Goal: Task Accomplishment & Management: Manage account settings

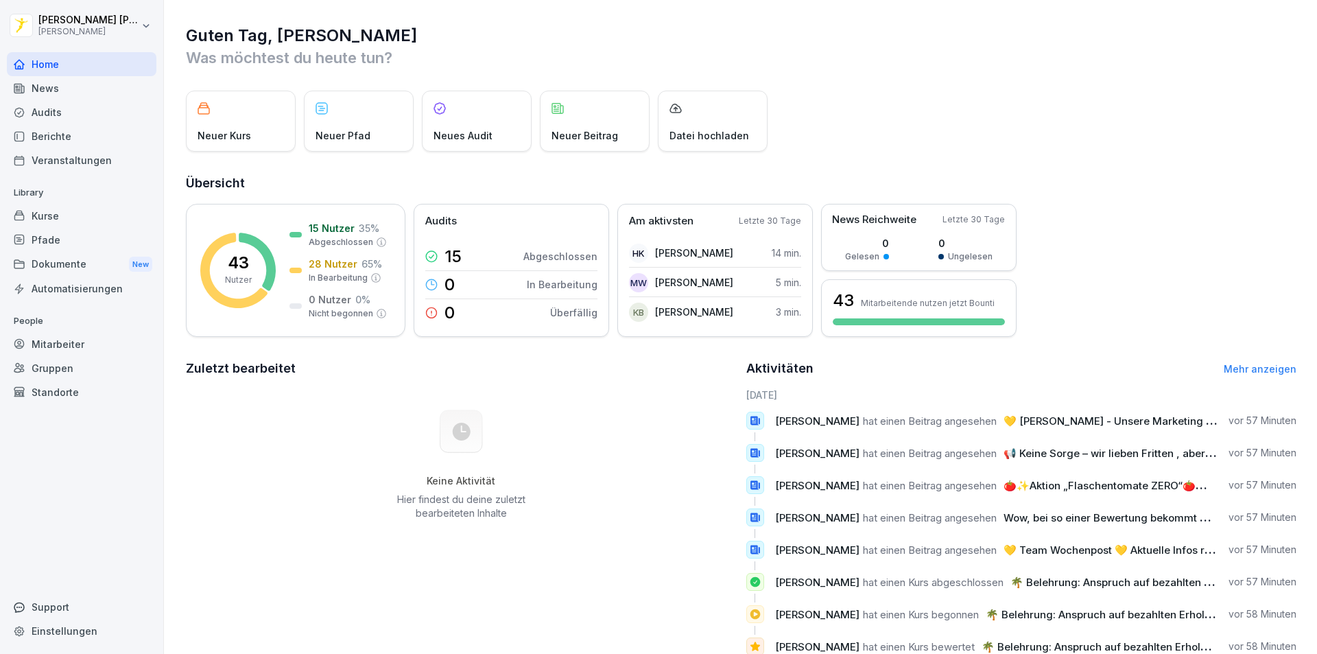
click at [116, 341] on div "Mitarbeiter" at bounding box center [82, 344] width 150 height 24
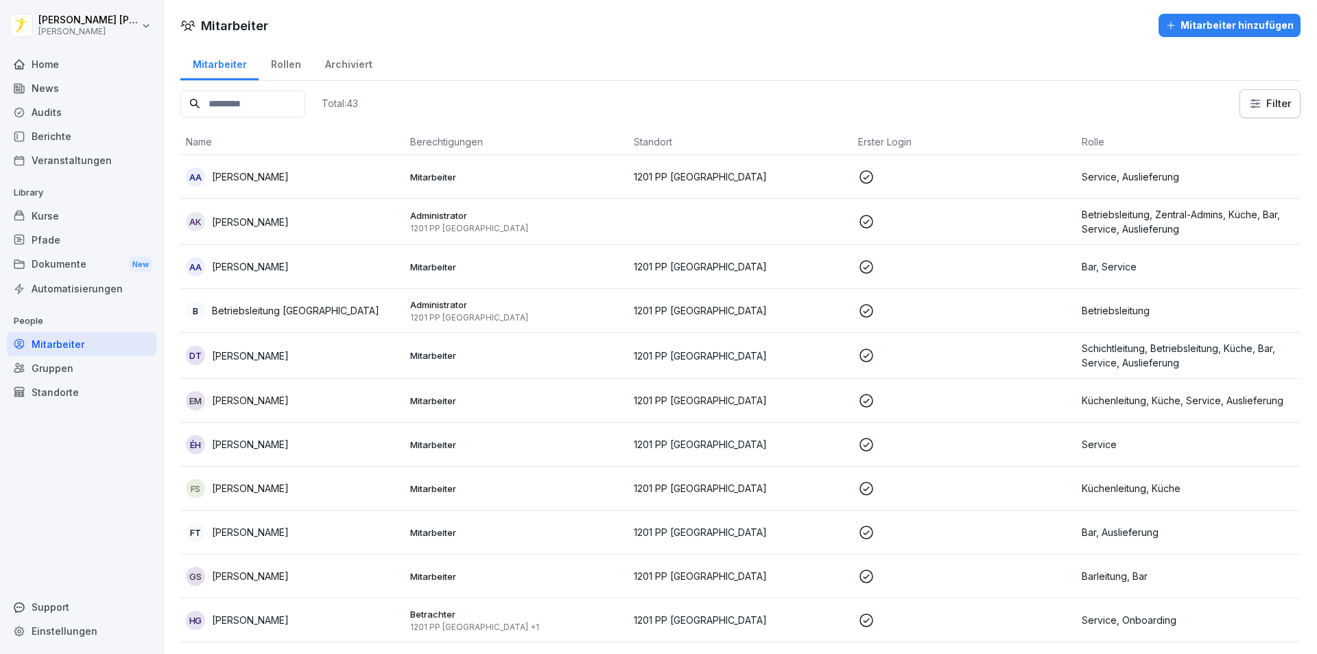
click at [1230, 22] on div "Mitarbeiter hinzufügen" at bounding box center [1230, 25] width 128 height 15
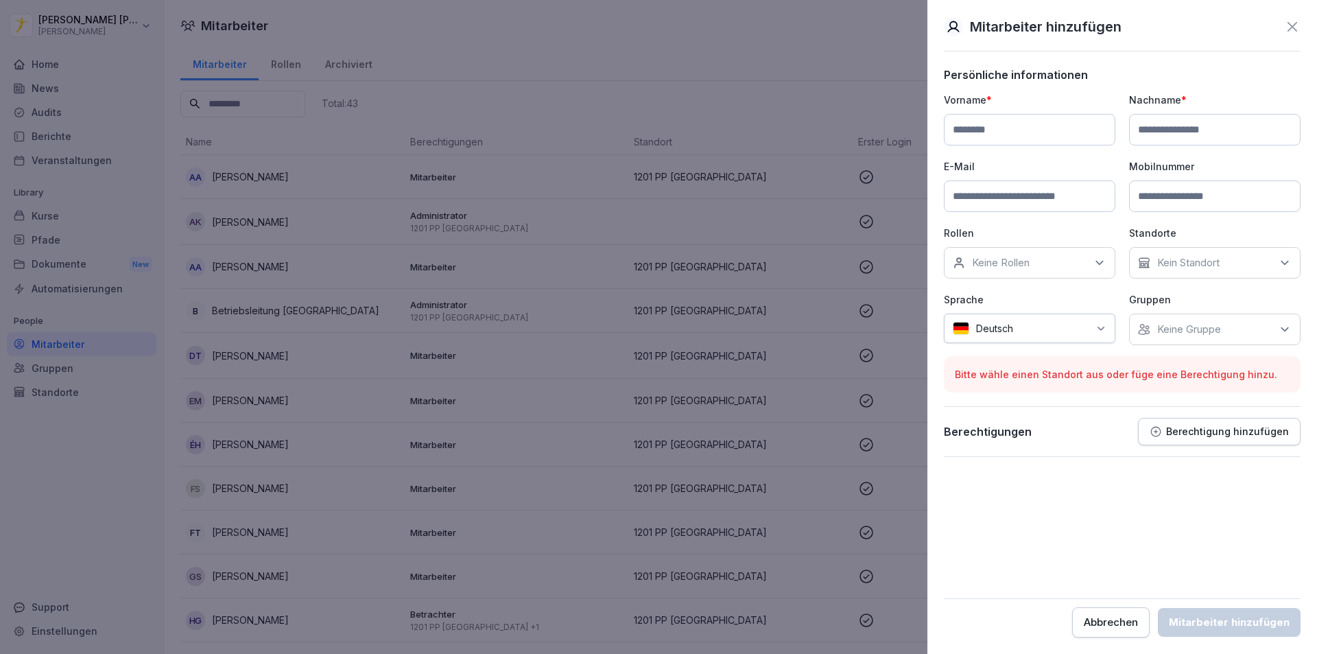
click at [1113, 628] on div "Abbrechen" at bounding box center [1111, 622] width 54 height 15
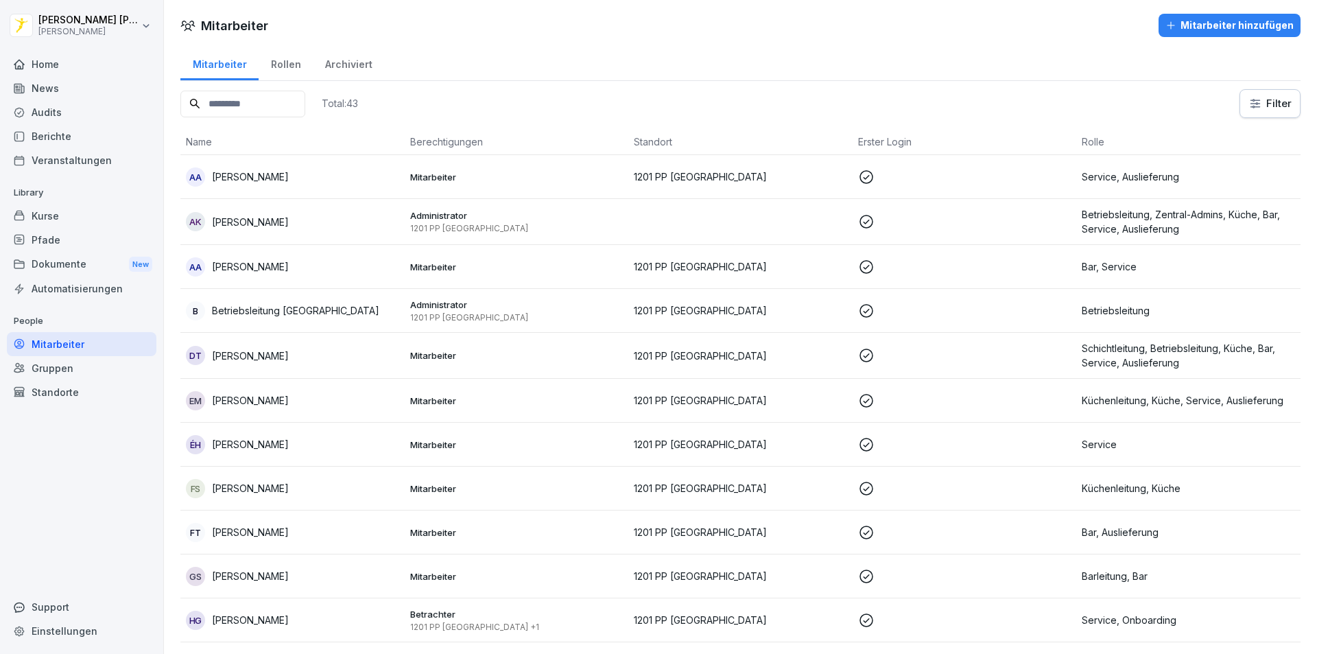
click at [1236, 26] on div "Mitarbeiter hinzufügen" at bounding box center [1230, 25] width 128 height 15
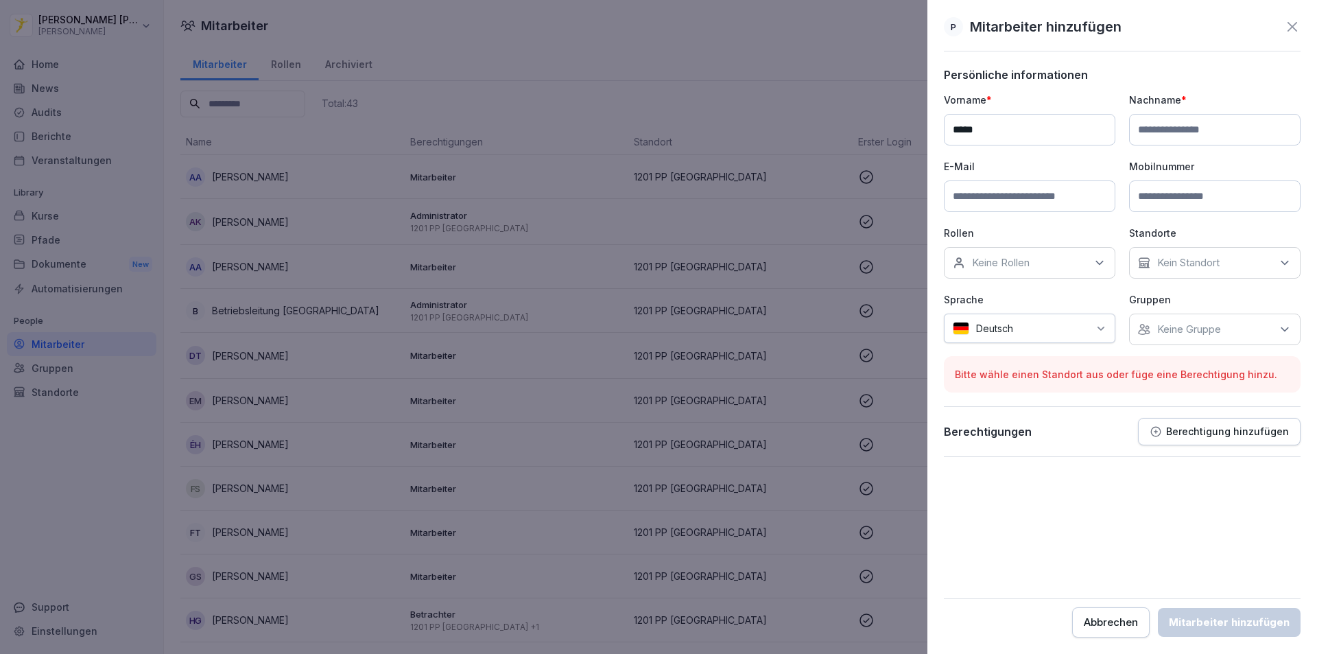
type input "*****"
click at [1245, 124] on input at bounding box center [1215, 130] width 172 height 32
type input "*****"
click at [1098, 265] on icon at bounding box center [1100, 263] width 14 height 14
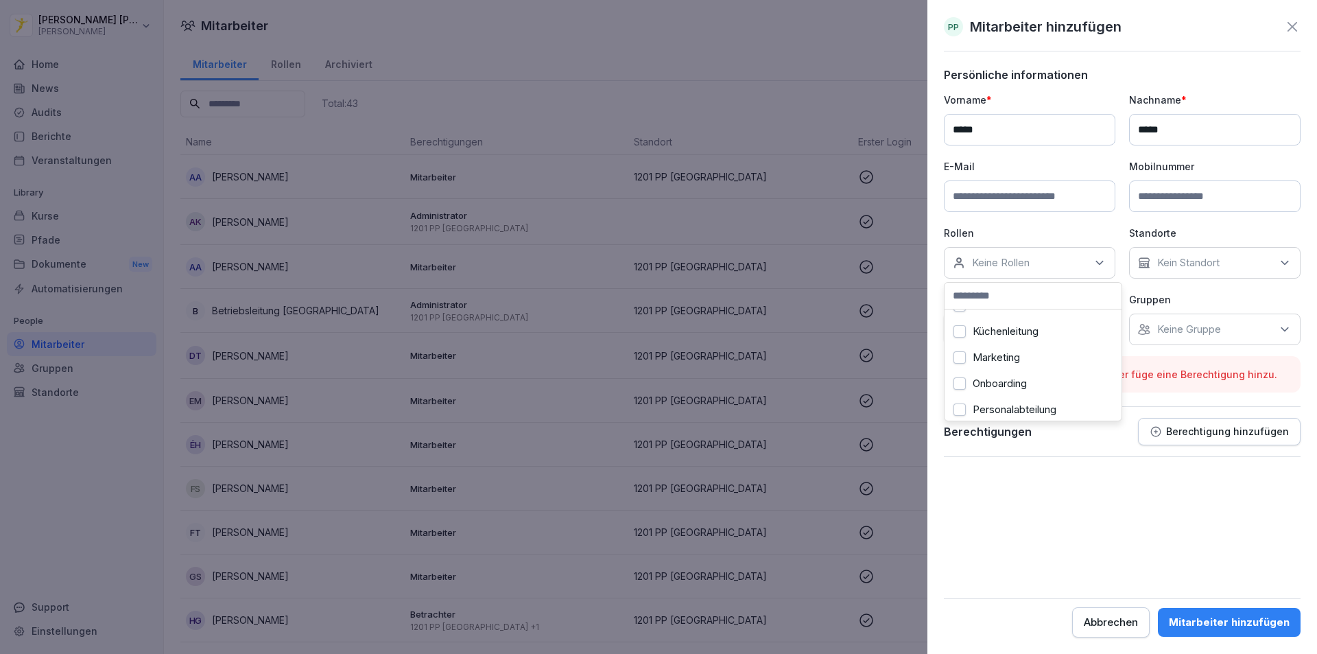
scroll to position [480, 0]
click at [1061, 570] on form "Persönliche informationen Vorname * ***** Nachname * ***** E-Mail Mobilnummer R…" at bounding box center [1122, 352] width 357 height 569
click at [1284, 328] on icon at bounding box center [1285, 329] width 14 height 14
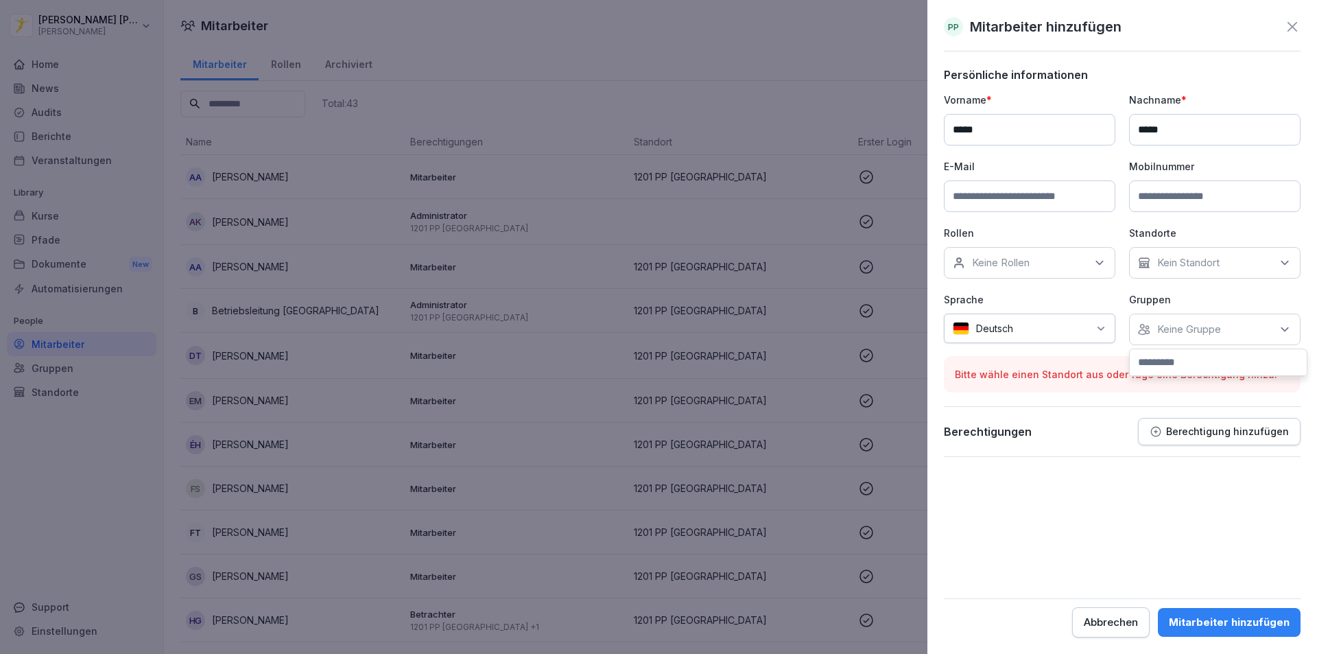
click at [1244, 292] on div "Vorname * ***** Nachname * ***** E-Mail Mobilnummer Rollen Keine Rollen Standor…" at bounding box center [1122, 219] width 357 height 252
click at [1177, 426] on p "Berechtigung hinzufügen" at bounding box center [1227, 431] width 123 height 11
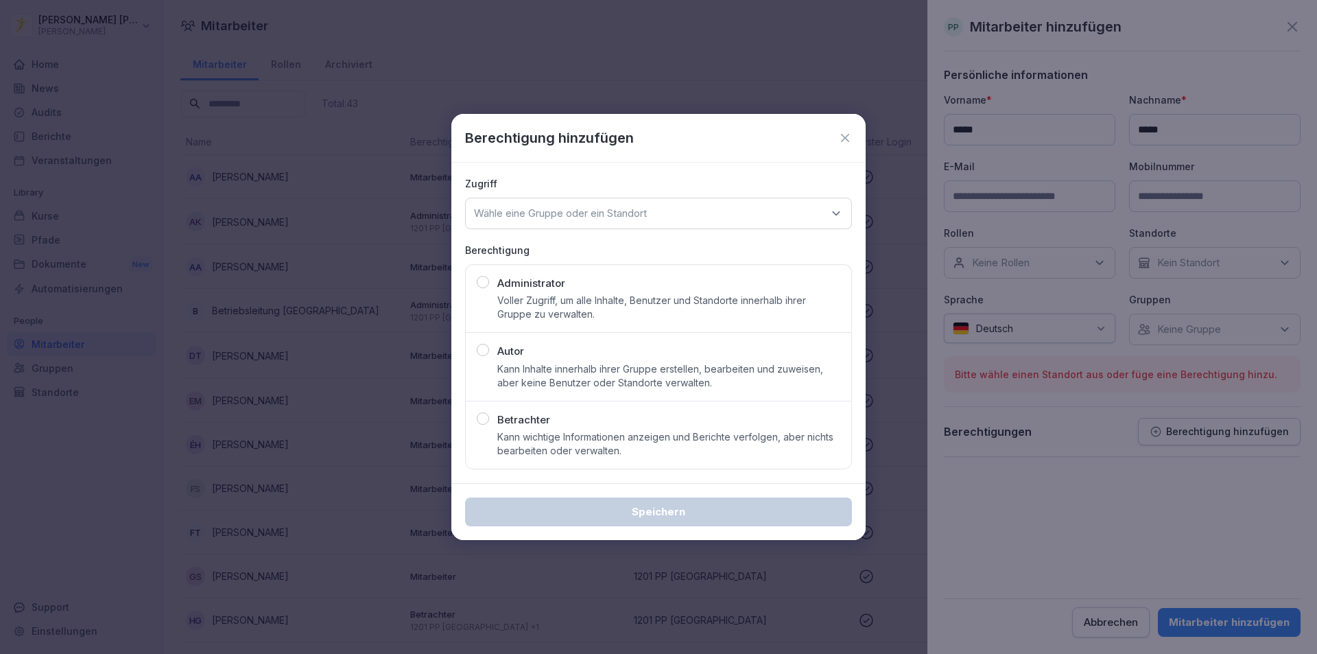
click at [843, 143] on icon at bounding box center [845, 138] width 14 height 14
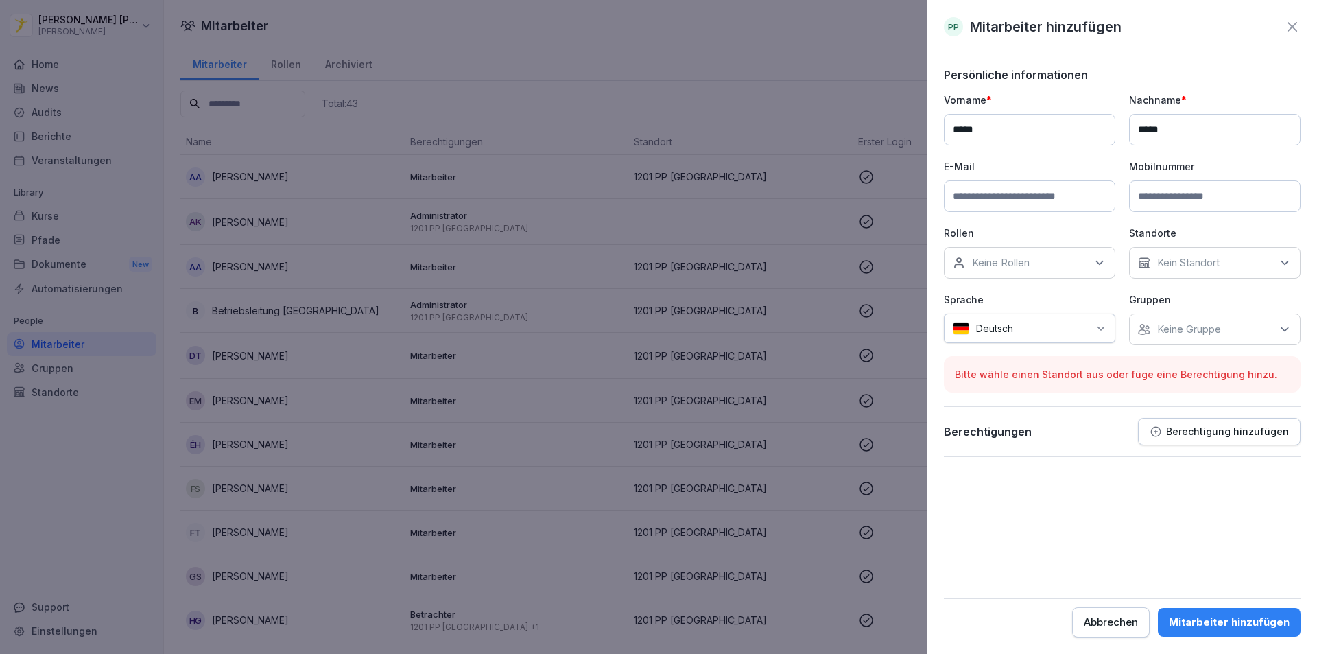
click at [1295, 25] on icon at bounding box center [1293, 27] width 10 height 10
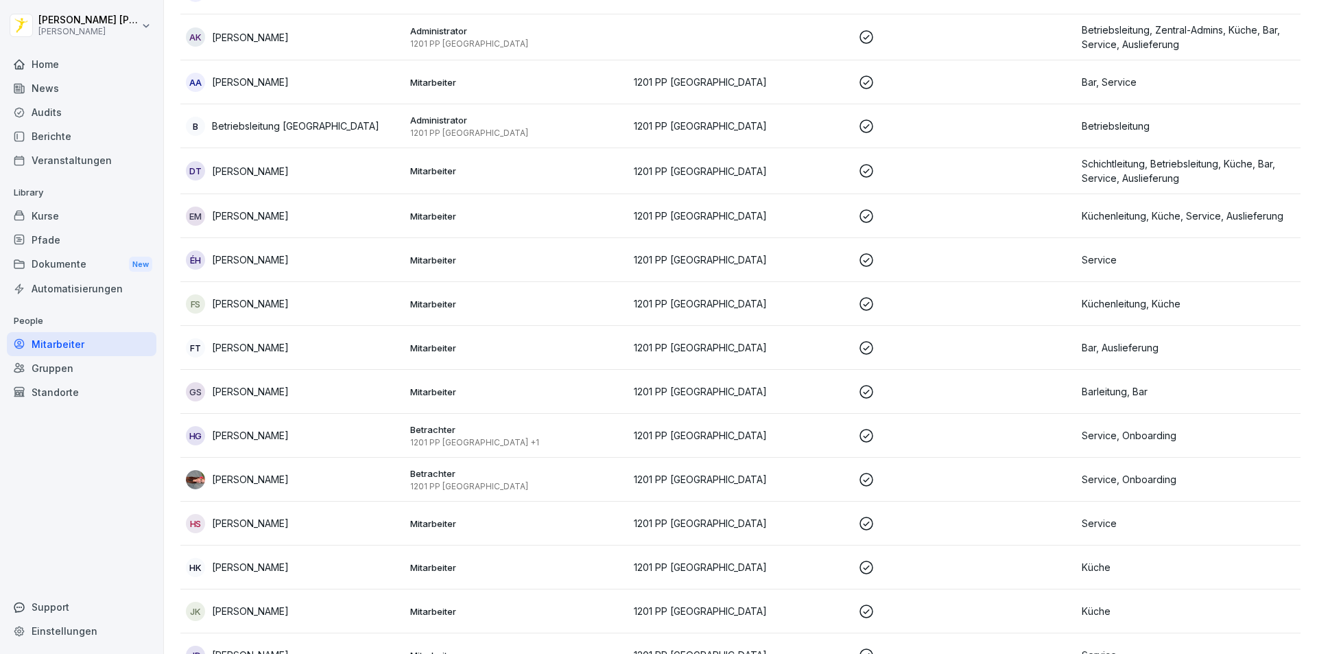
scroll to position [343, 0]
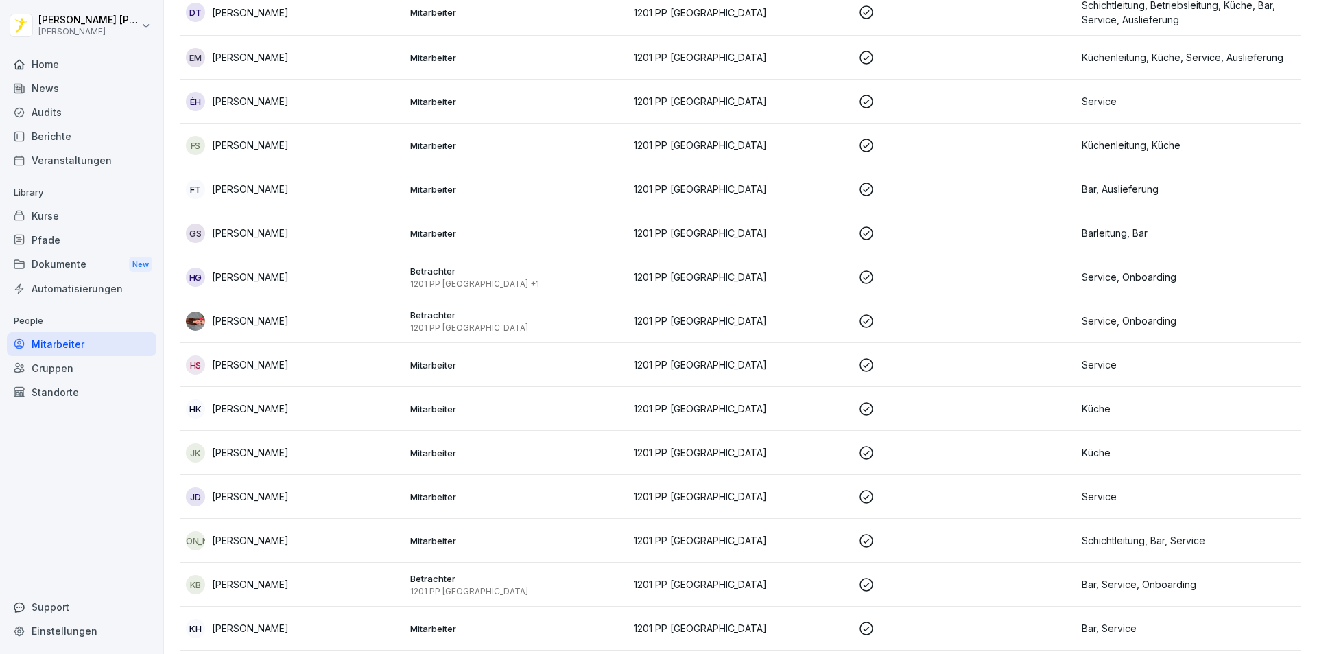
click at [609, 285] on p "1201 PP [GEOGRAPHIC_DATA] +1" at bounding box center [516, 284] width 213 height 11
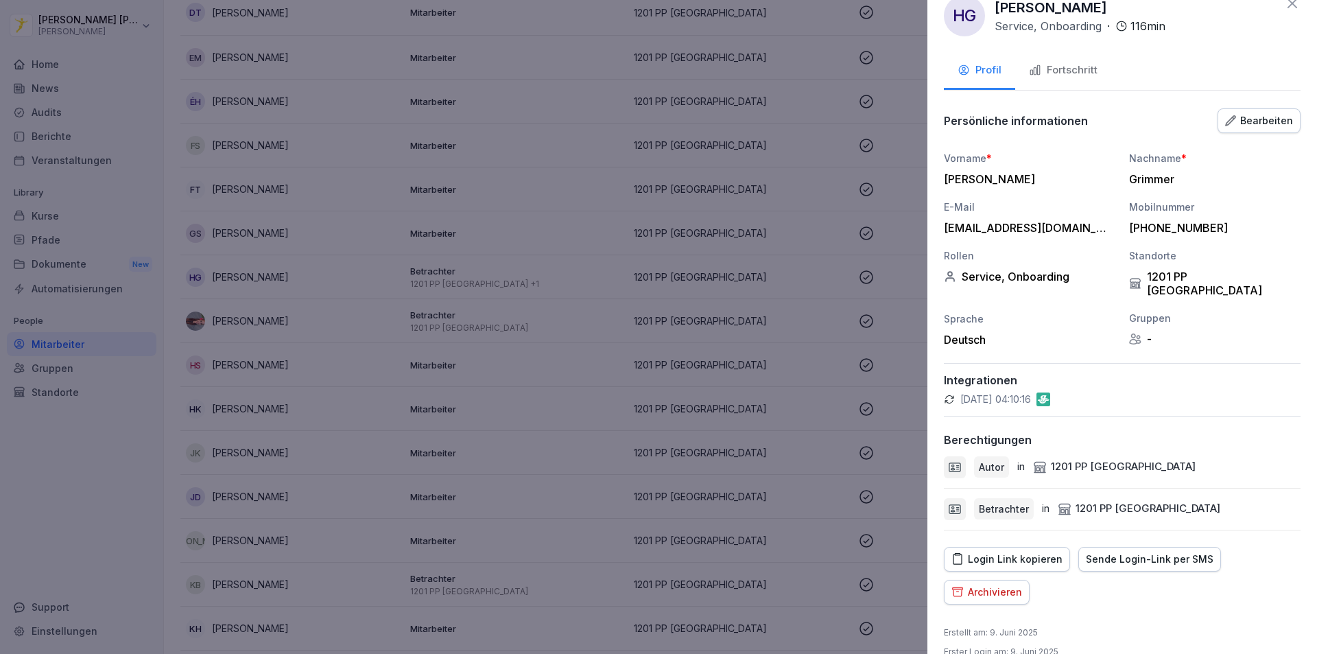
scroll to position [34, 0]
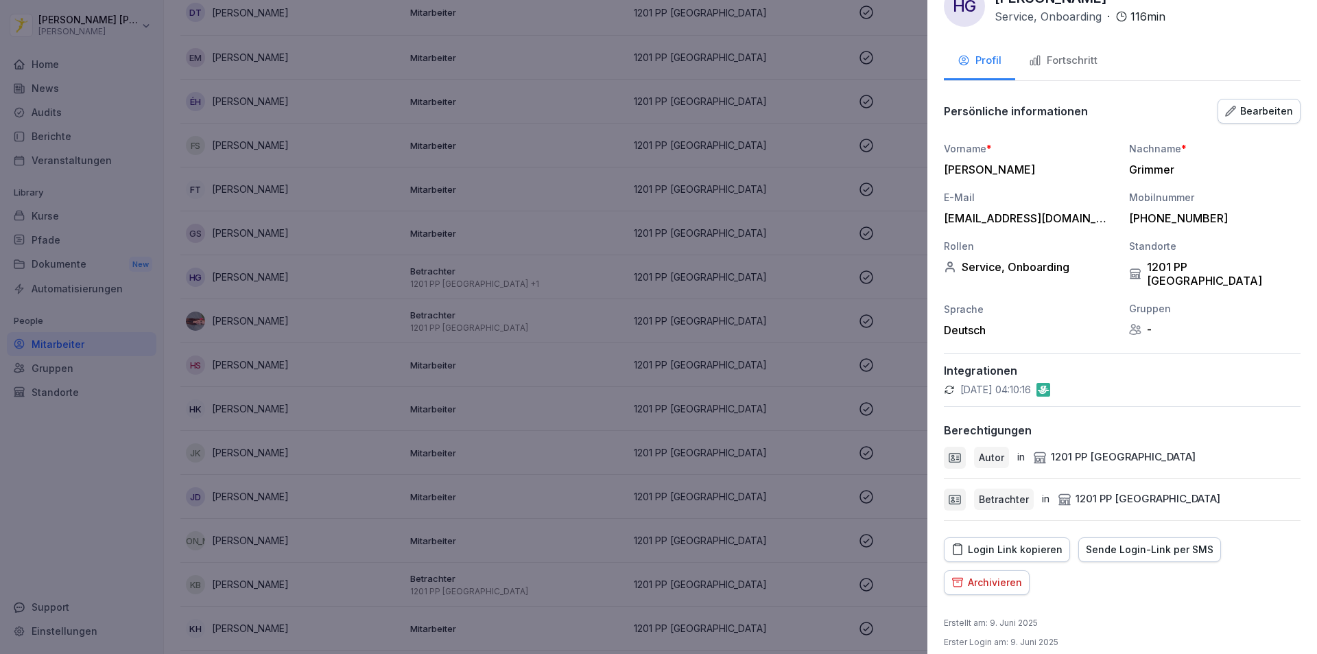
click at [1090, 56] on div "Fortschritt" at bounding box center [1063, 61] width 69 height 16
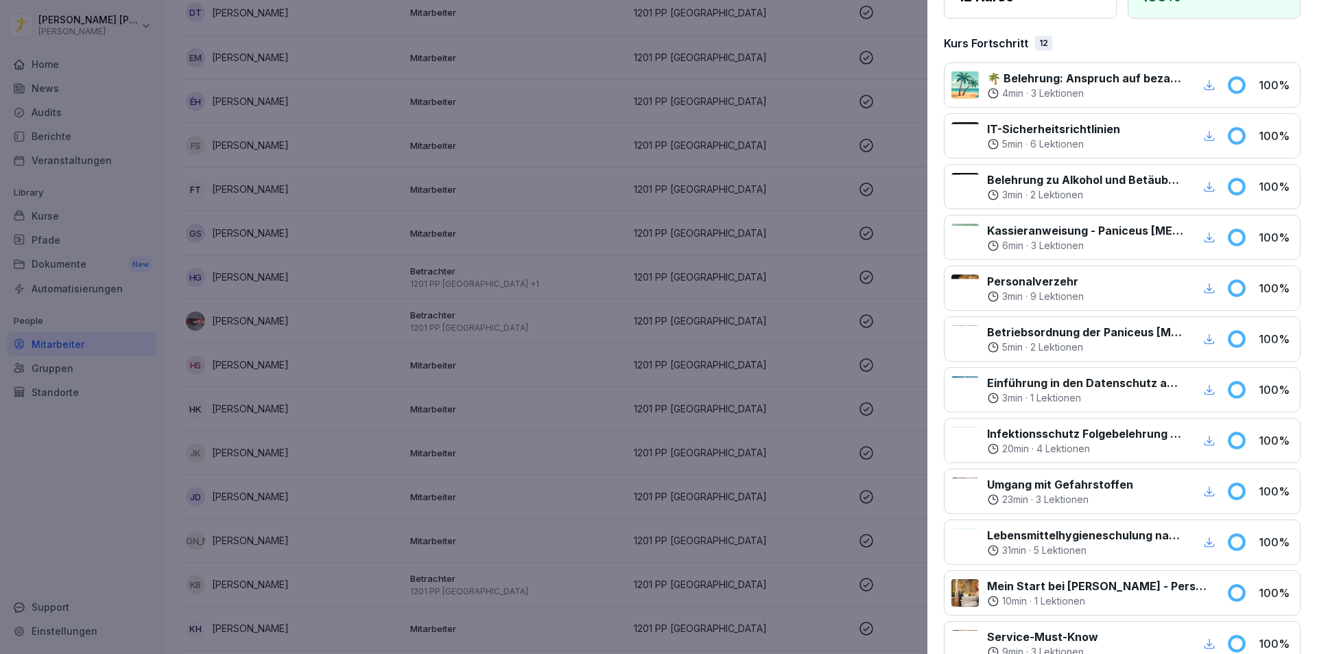
scroll to position [344, 0]
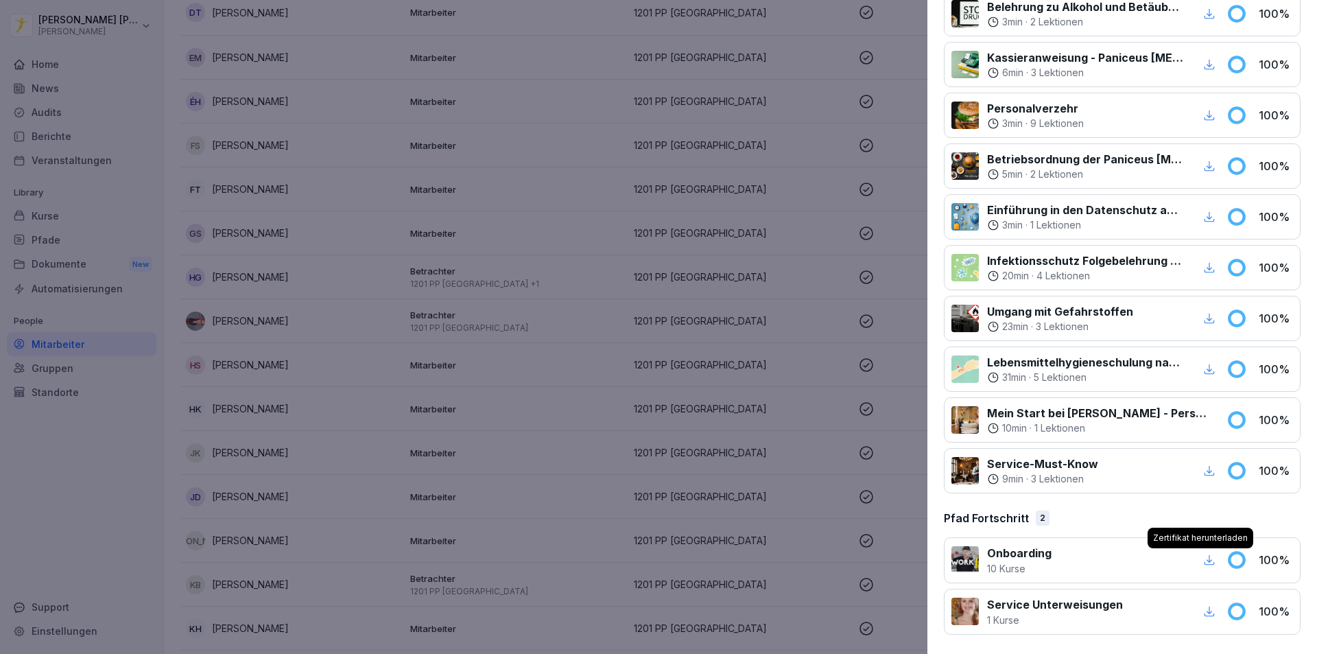
click at [1203, 556] on icon "button" at bounding box center [1209, 560] width 12 height 12
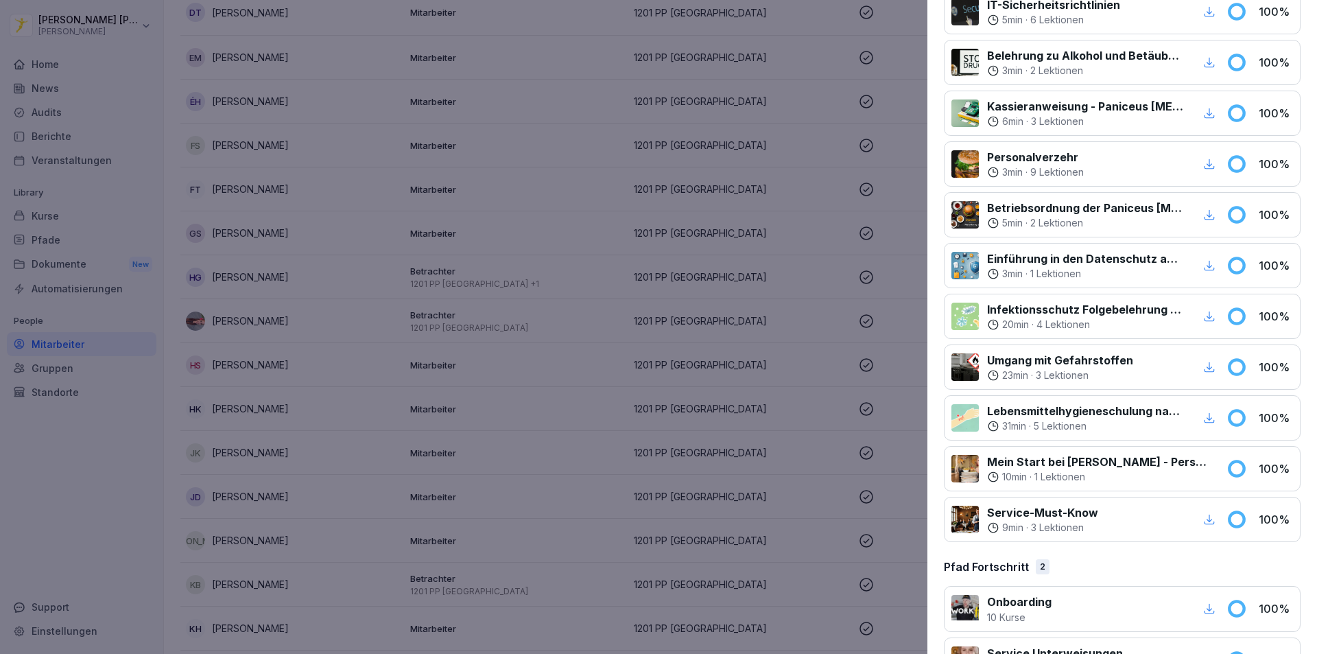
scroll to position [275, 0]
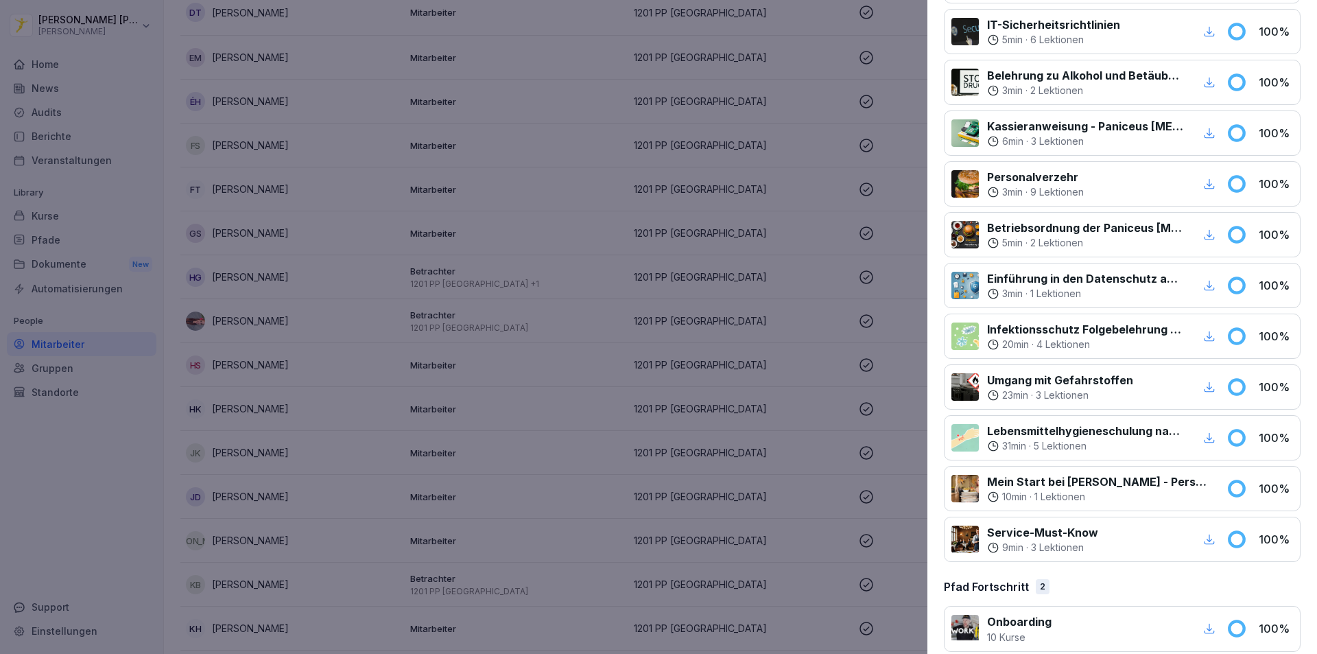
click at [168, 390] on div at bounding box center [658, 327] width 1317 height 654
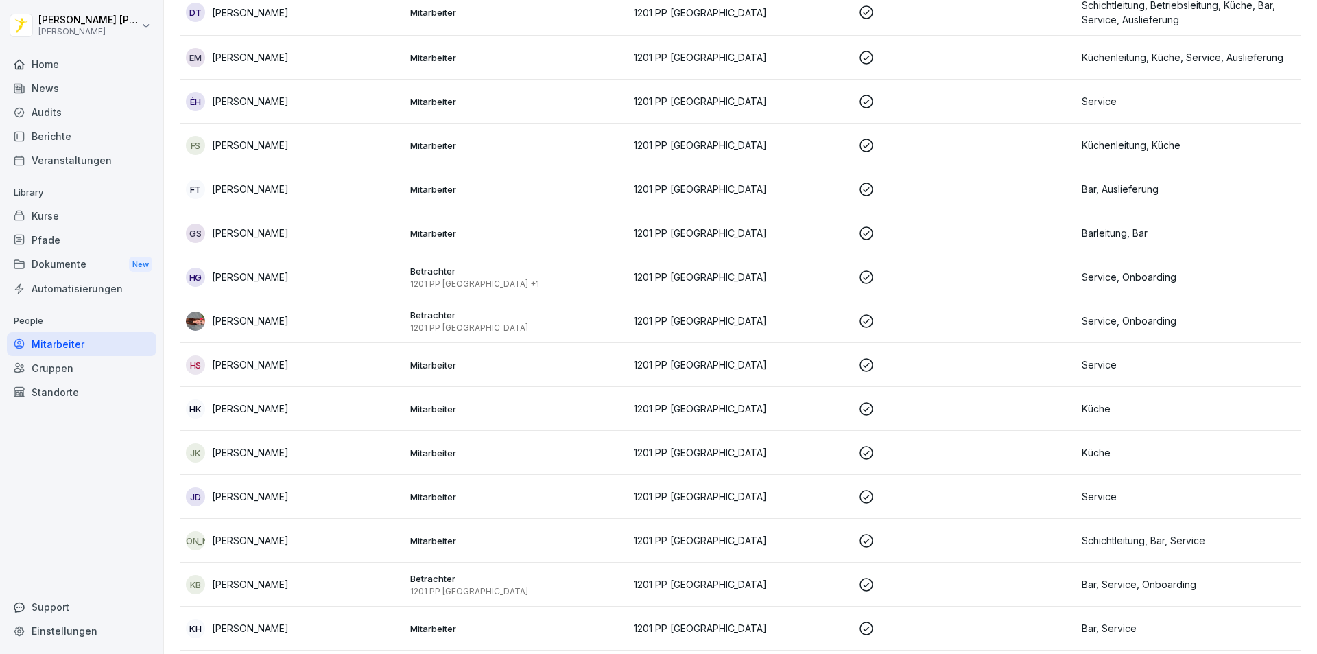
click at [91, 139] on div "Berichte" at bounding box center [82, 136] width 150 height 24
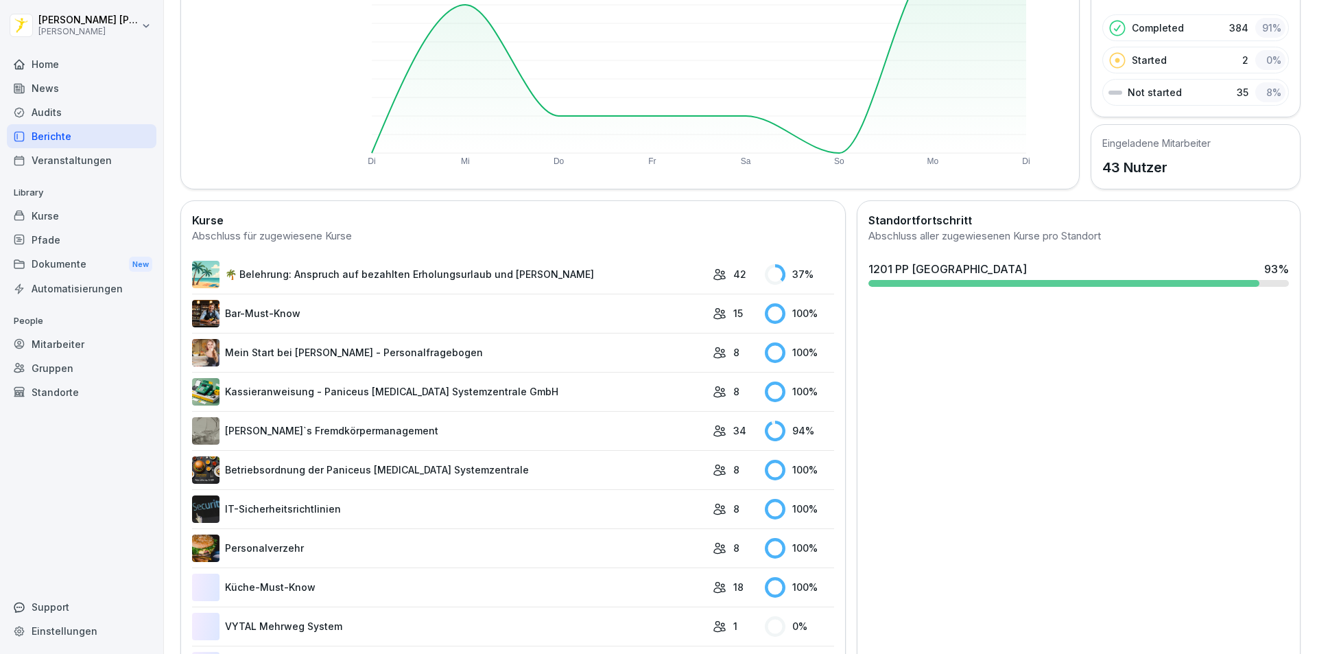
scroll to position [222, 0]
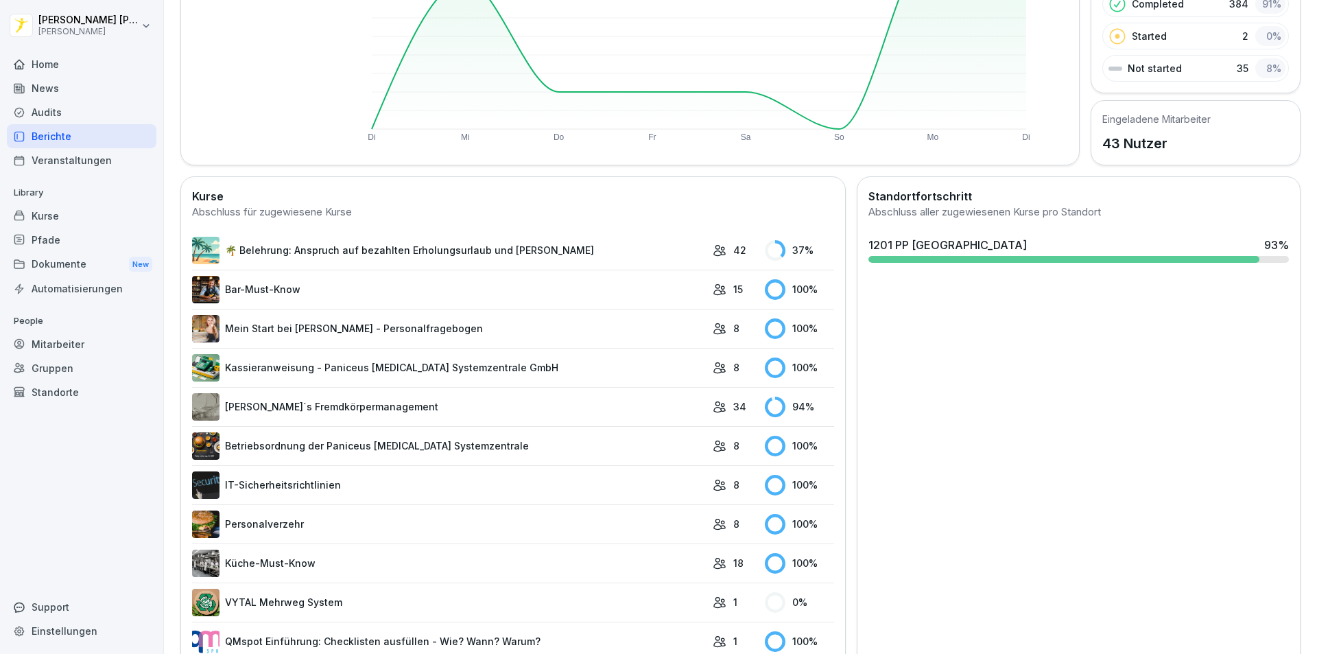
click at [617, 335] on link "Mein Start bei [PERSON_NAME] - Personalfragebogen" at bounding box center [449, 328] width 514 height 27
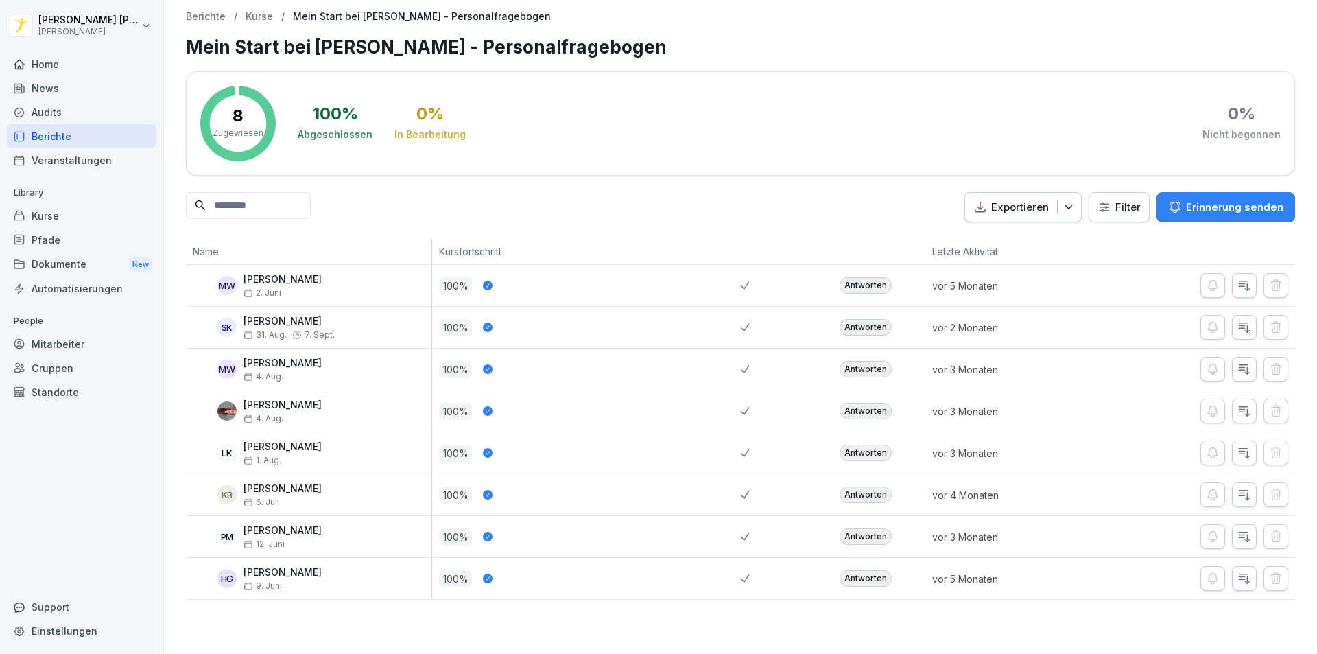
click at [864, 580] on div "Antworten" at bounding box center [866, 578] width 52 height 16
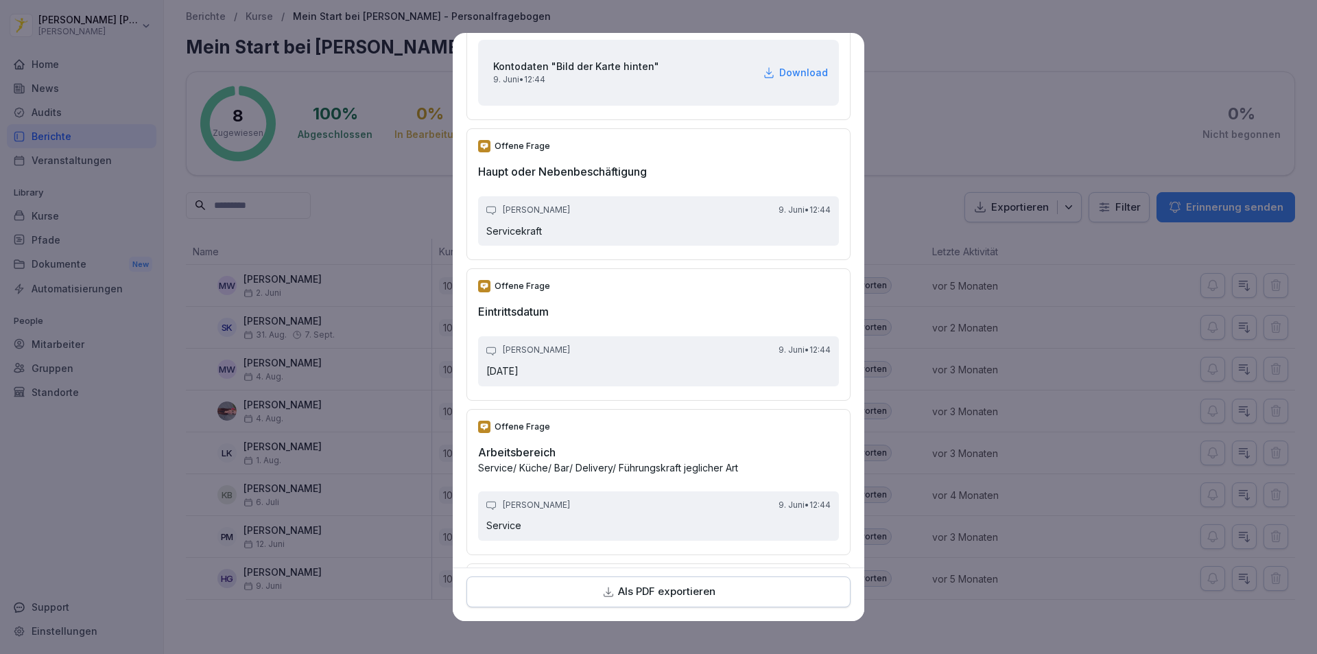
scroll to position [3156, 0]
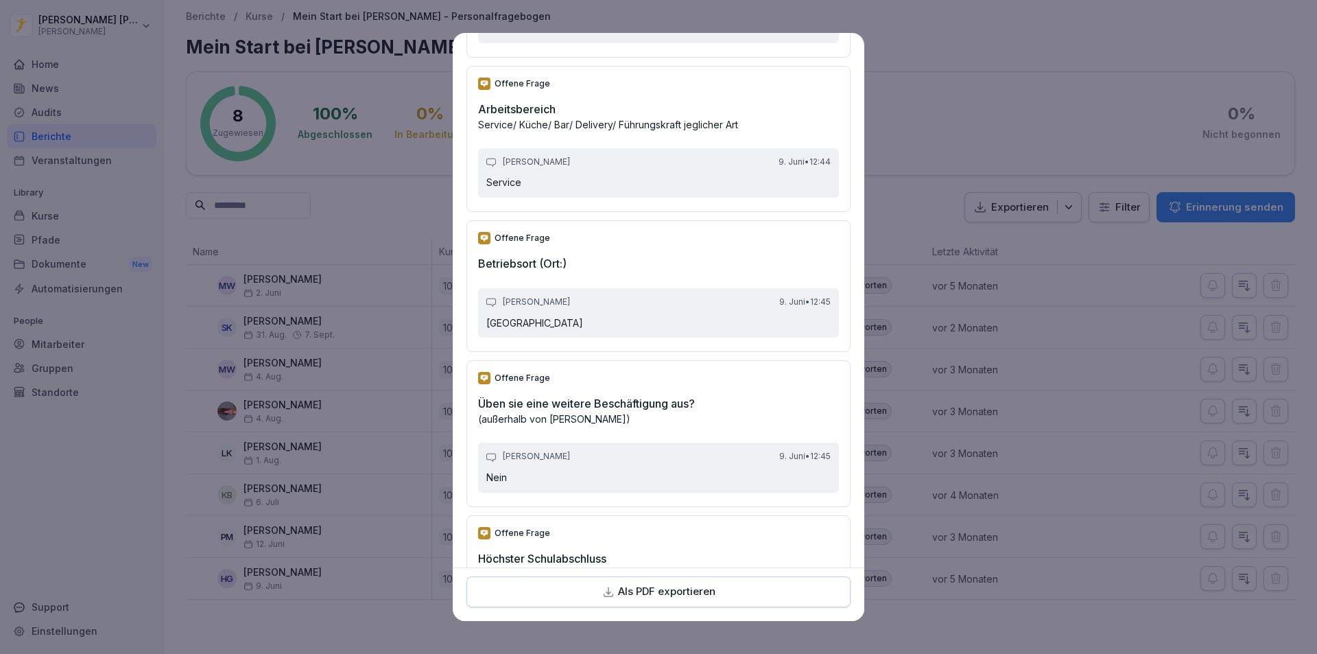
click at [696, 582] on button "Als PDF exportieren" at bounding box center [659, 592] width 384 height 31
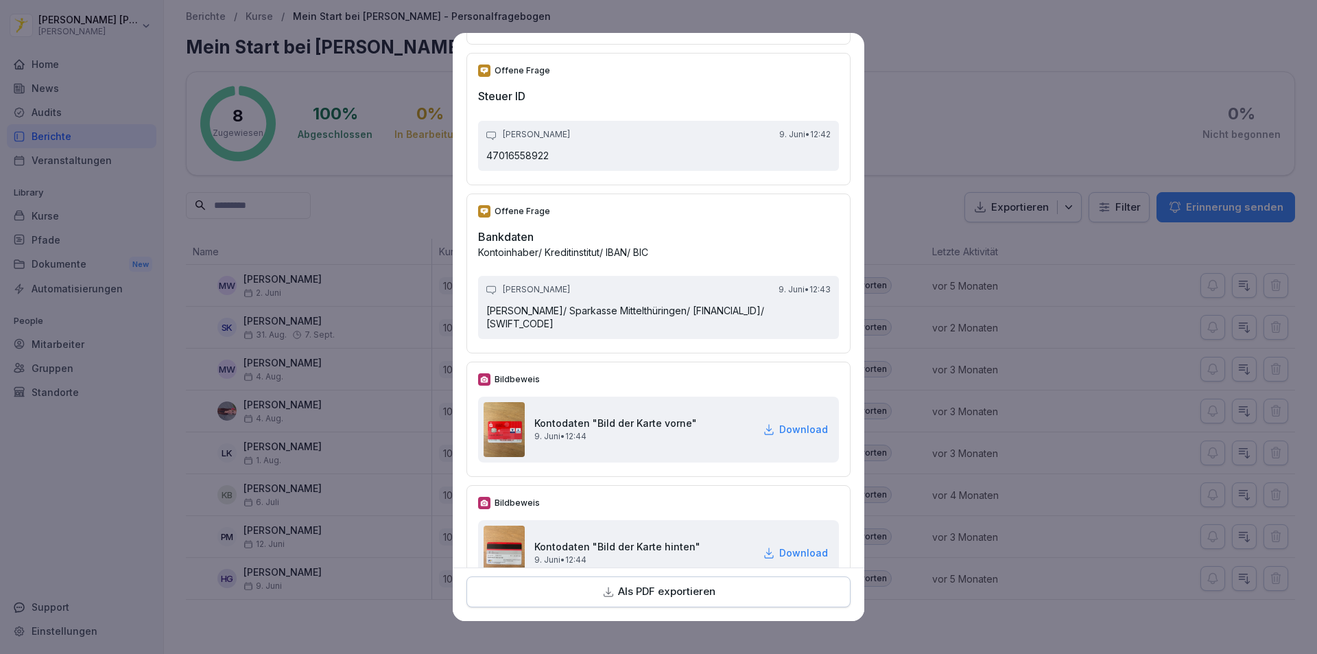
scroll to position [1990, 0]
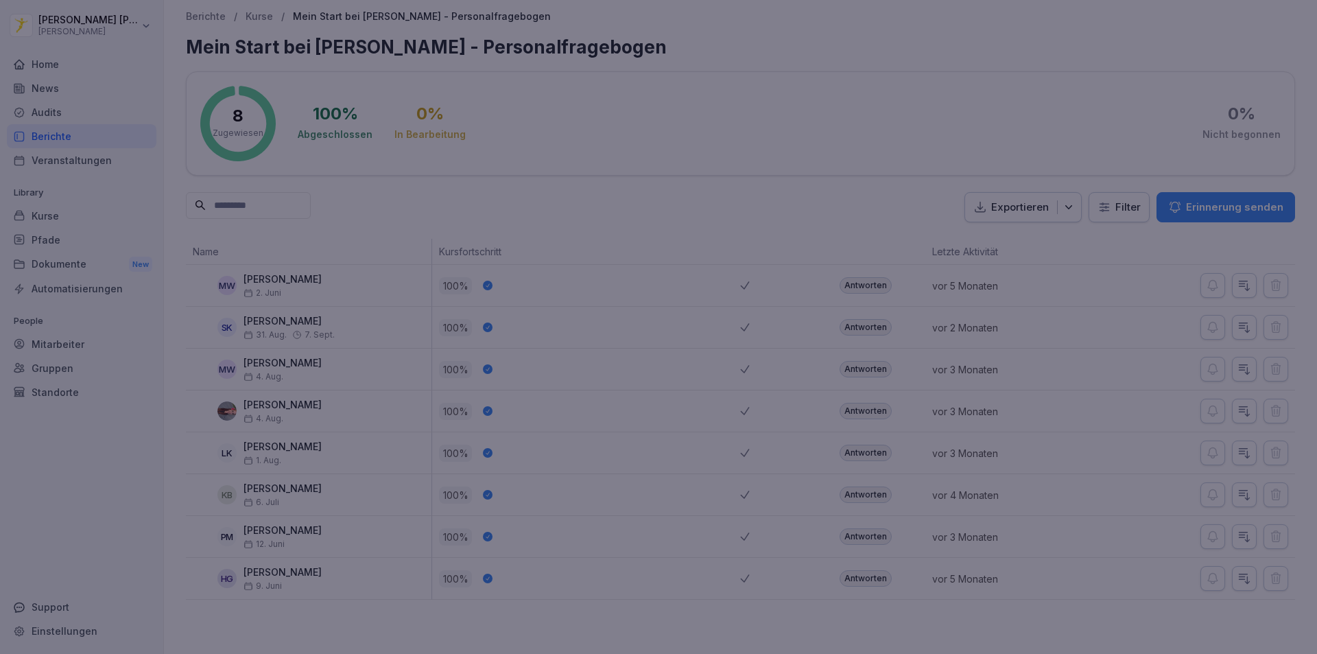
click at [956, 103] on div at bounding box center [658, 327] width 1317 height 654
